Goal: Information Seeking & Learning: Learn about a topic

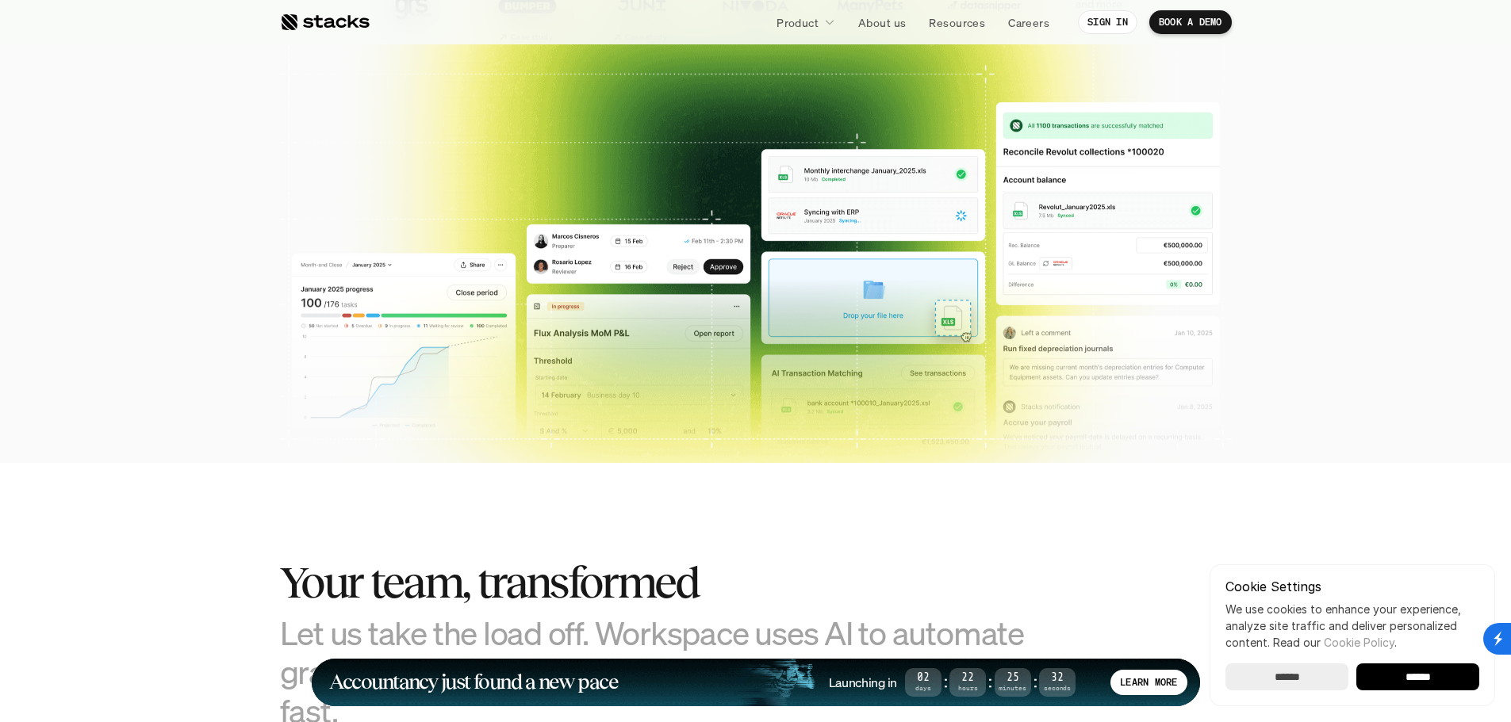
scroll to position [555, 0]
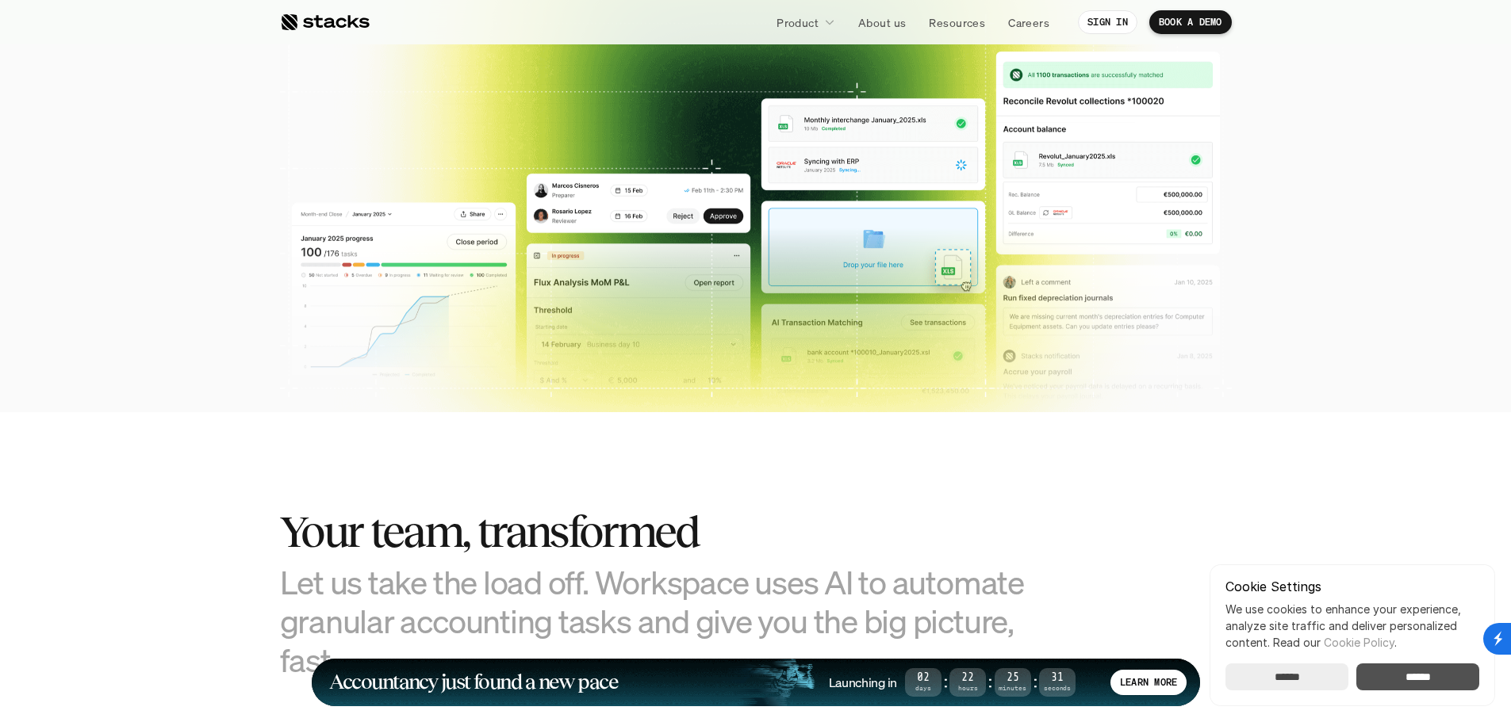
click at [1302, 681] on input "******" at bounding box center [1286, 677] width 123 height 27
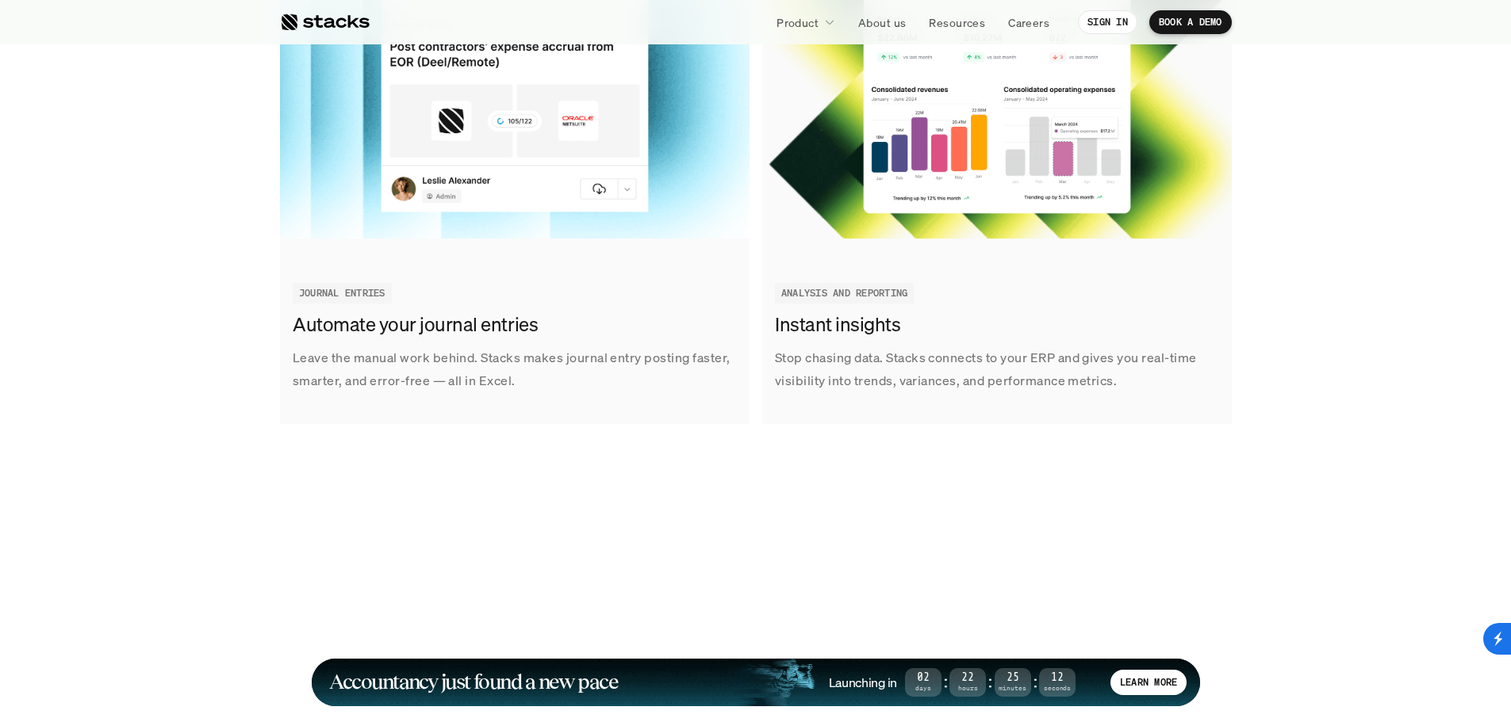
scroll to position [2591, 0]
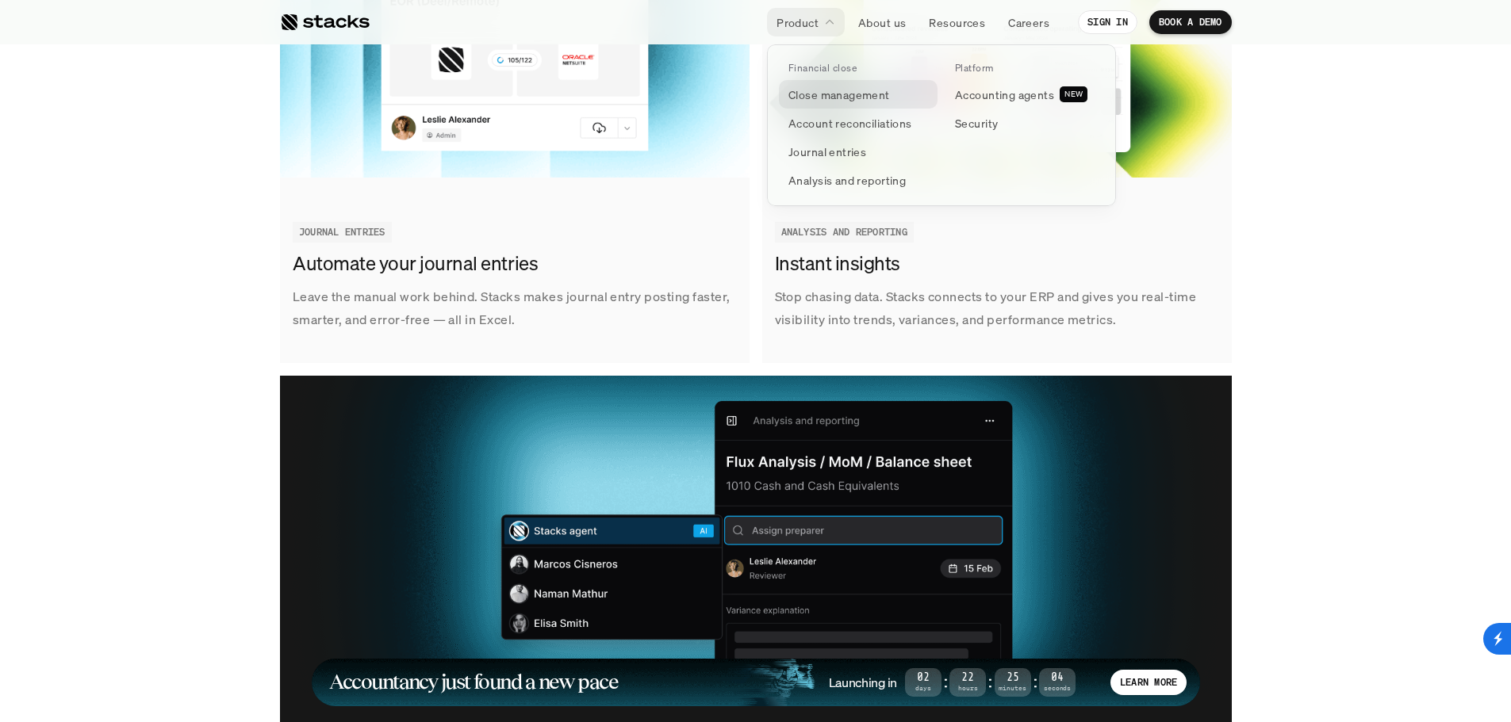
click at [869, 98] on p "Close management" at bounding box center [839, 94] width 102 height 17
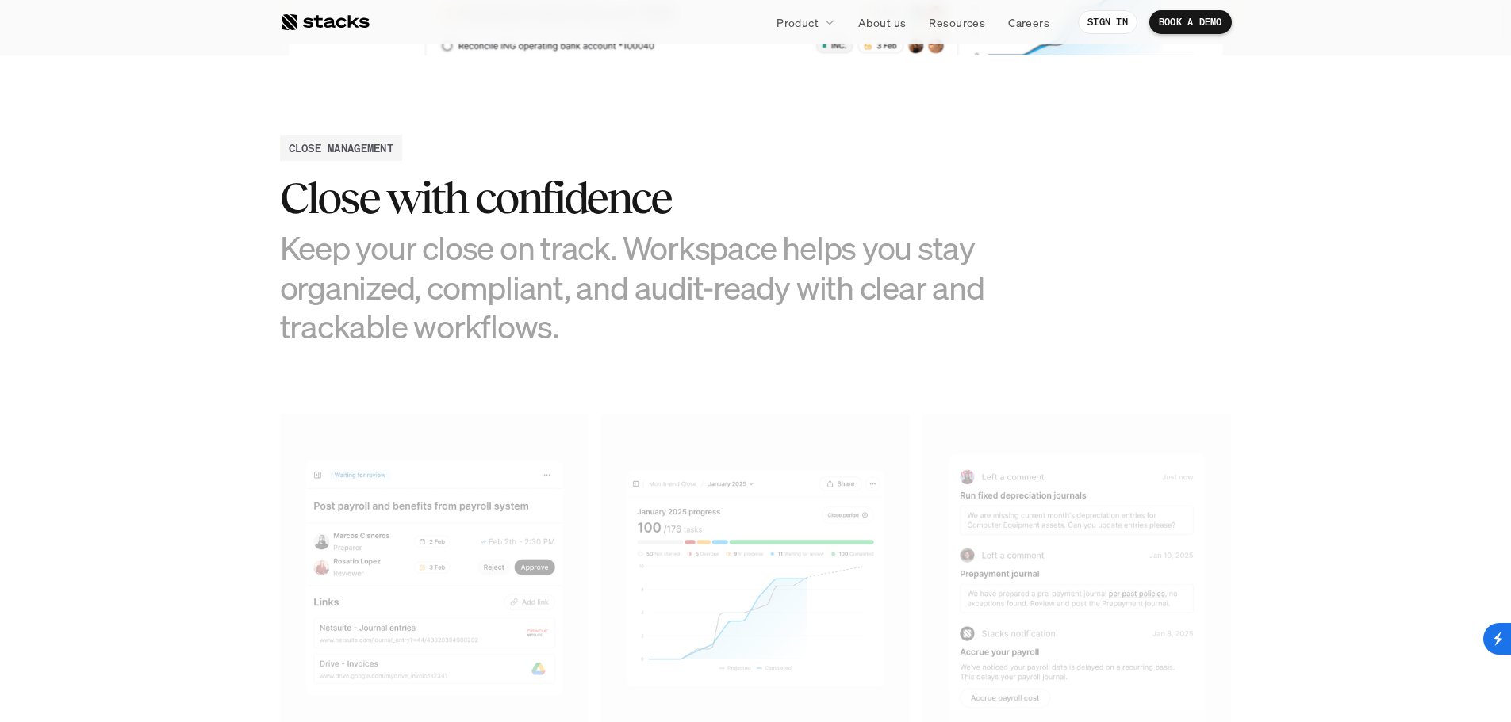
scroll to position [740, 0]
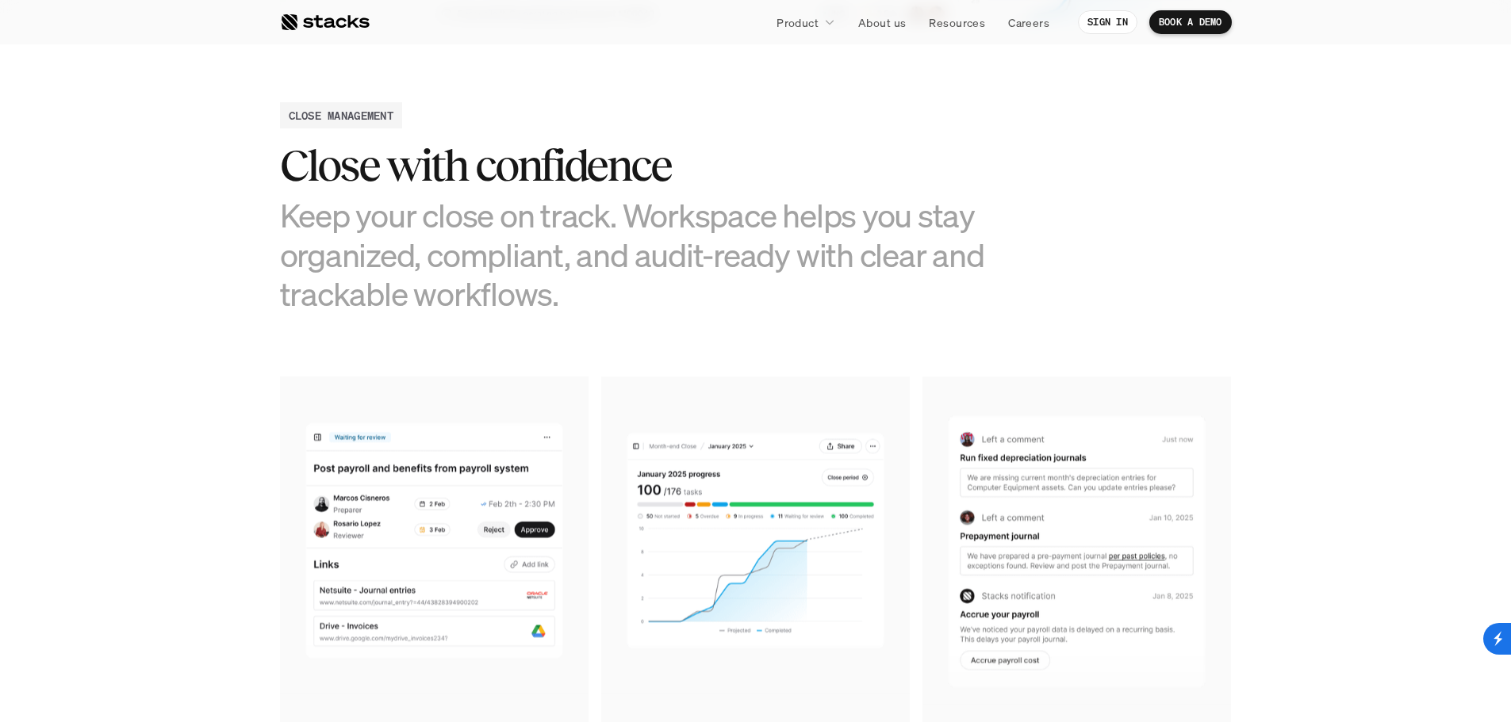
drag, startPoint x: 621, startPoint y: 306, endPoint x: 242, endPoint y: 214, distance: 390.1
click at [242, 214] on section "CLOSE MANAGEMENT Close with confidence Keep your close on track. Workspace help…" at bounding box center [755, 494] width 1511 height 943
drag, startPoint x: 228, startPoint y: 210, endPoint x: 762, endPoint y: 323, distance: 545.5
click at [762, 323] on section "CLOSE MANAGEMENT Close with confidence Keep your close on track. Workspace help…" at bounding box center [755, 494] width 1511 height 943
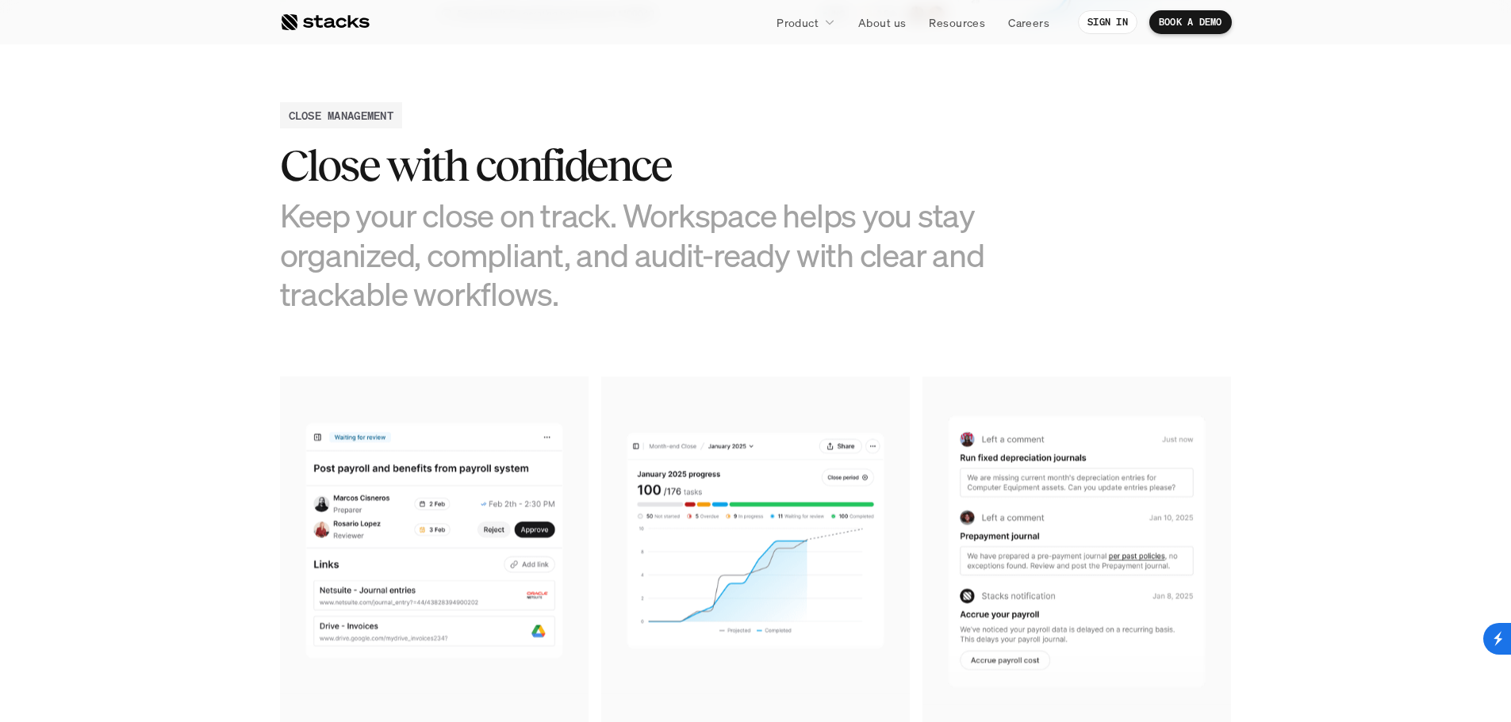
click at [762, 323] on section "CLOSE MANAGEMENT Close with confidence Keep your close on track. Workspace help…" at bounding box center [755, 494] width 1511 height 943
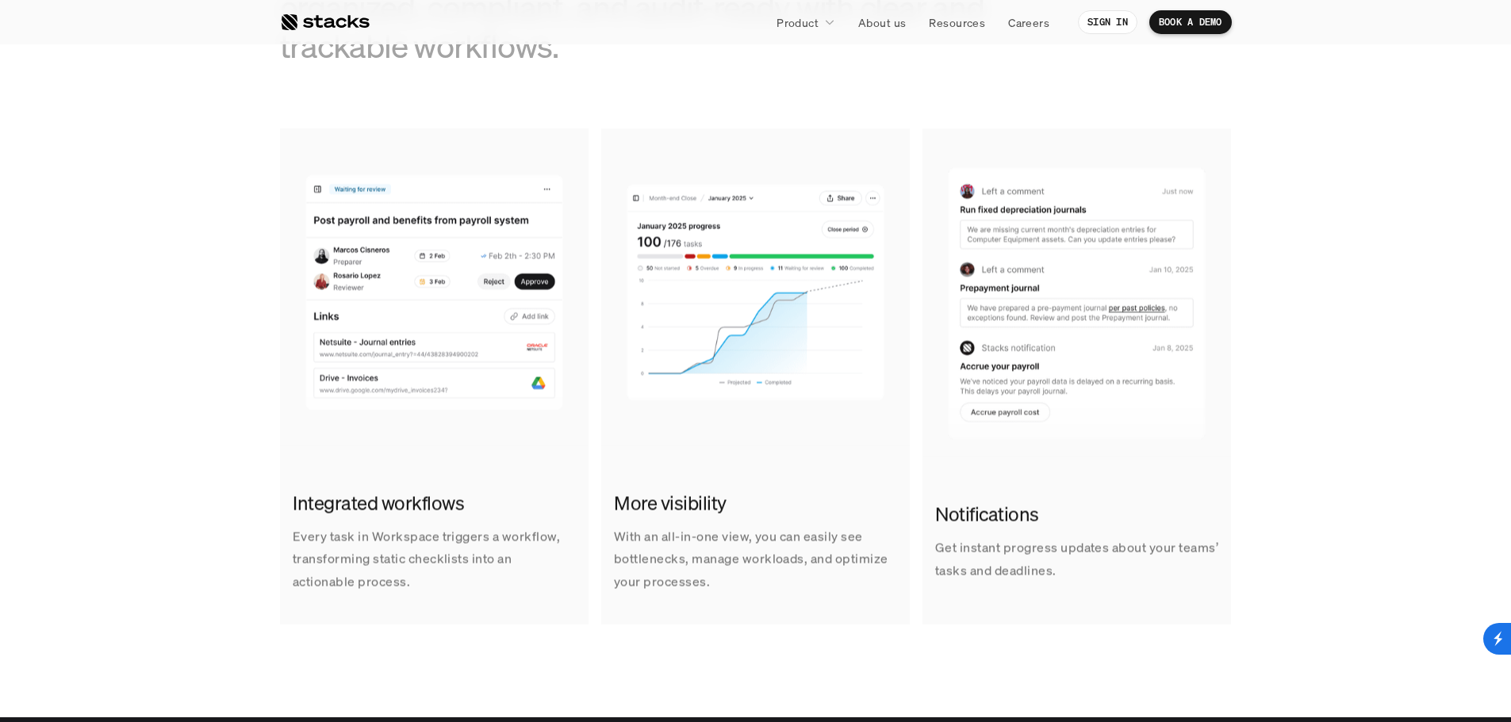
scroll to position [1110, 0]
